Goal: Task Accomplishment & Management: Manage account settings

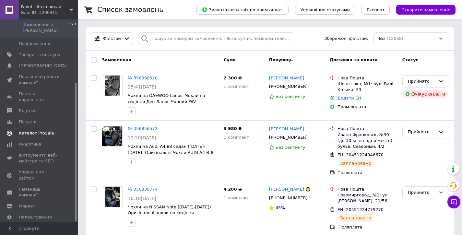
click at [48, 130] on span "Каталог ProSale" at bounding box center [36, 133] width 35 height 6
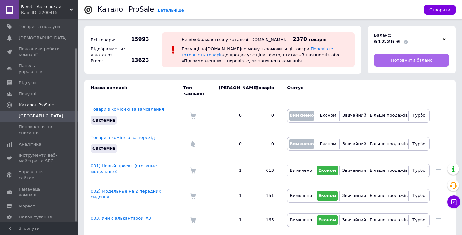
click at [402, 60] on span "Поповнити баланс" at bounding box center [411, 60] width 41 height 6
